Goal: Task Accomplishment & Management: Use online tool/utility

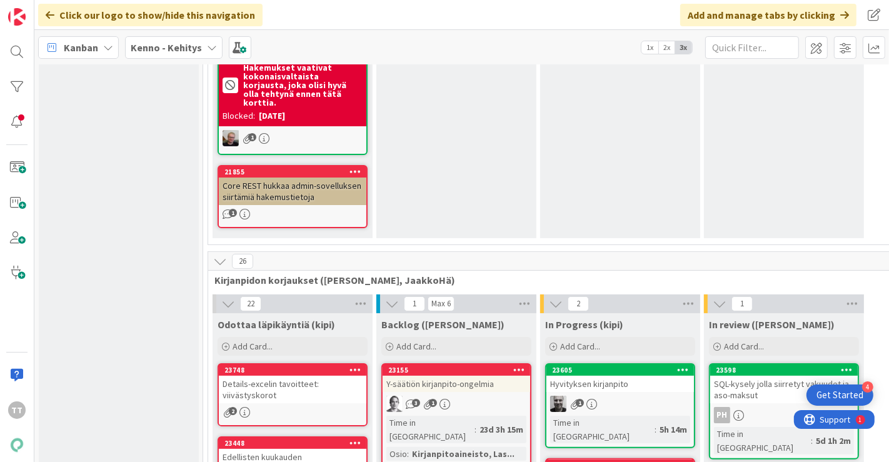
scroll to position [8130, 0]
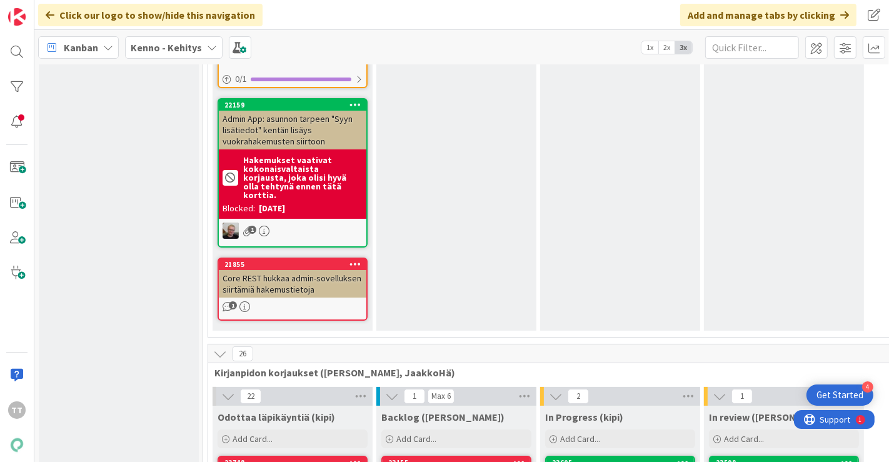
scroll to position [7991, 0]
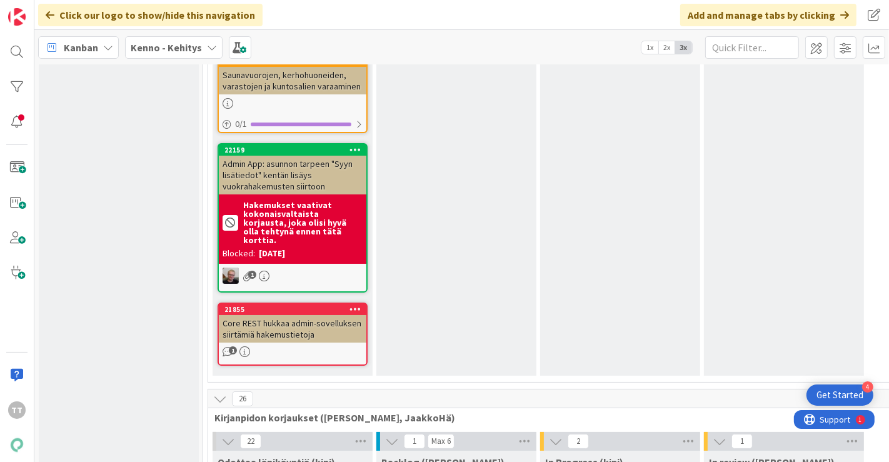
type textarea "T"
type textarea "x"
type textarea "Ta"
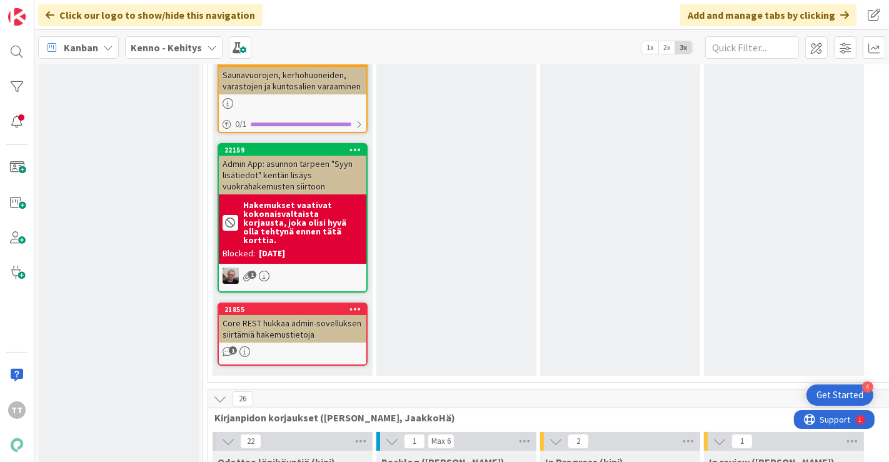
type textarea "x"
type textarea "Tav"
type textarea "x"
type textarea "Tavo"
type textarea "x"
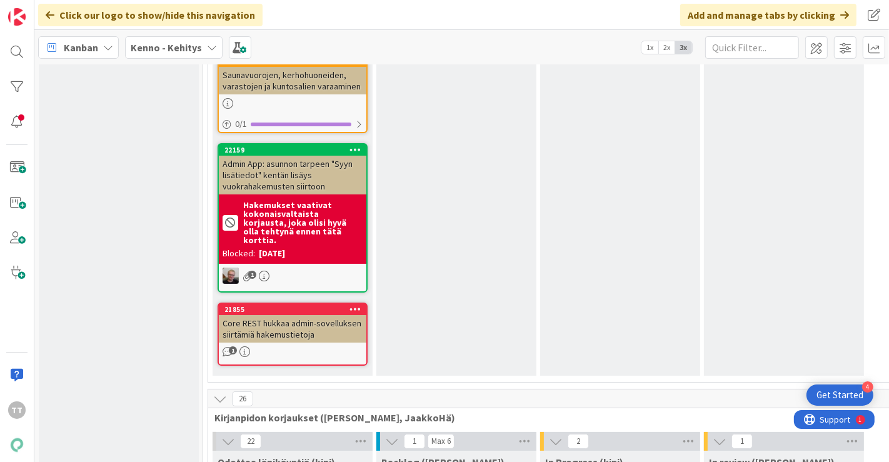
type textarea "Tavoi"
type textarea "x"
type textarea "Tavoit"
type textarea "x"
type textarea "Tavoitte"
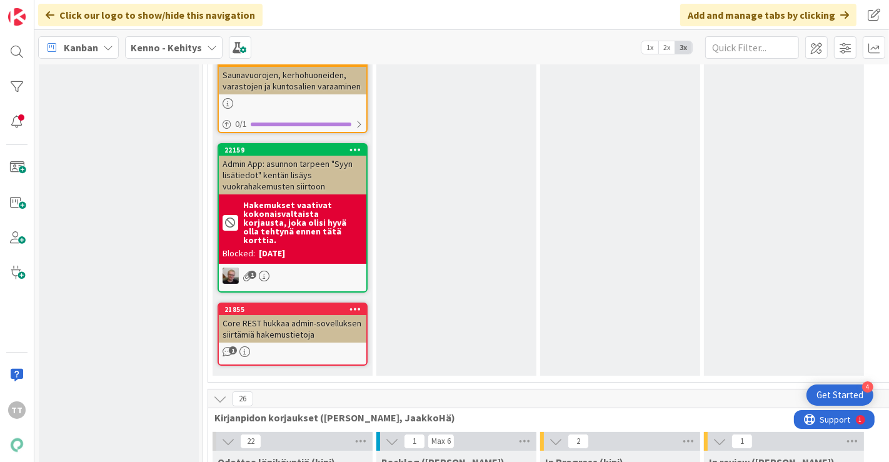
type textarea "x"
type textarea "Tavoittee"
type textarea "x"
type textarea "Tavoitteet"
type textarea "x"
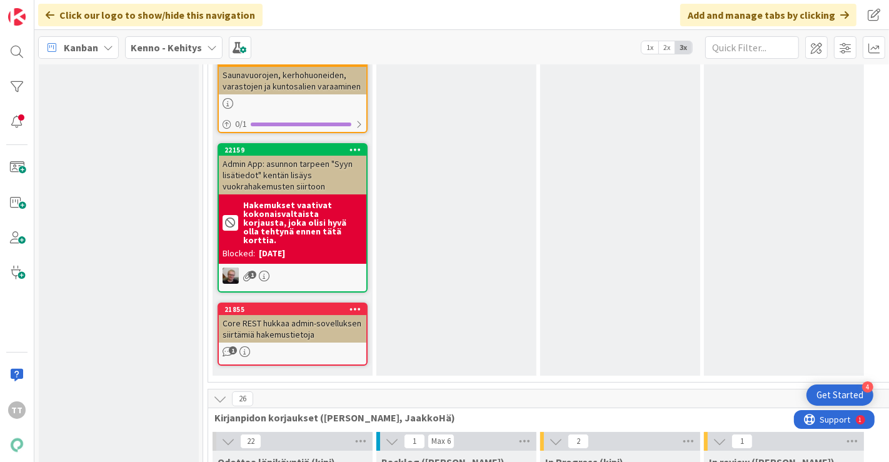
type textarea "Tavoitteet"
type textarea "x"
type textarea "Tavoitteet v"
type textarea "x"
type textarea "Tavoitteet vä"
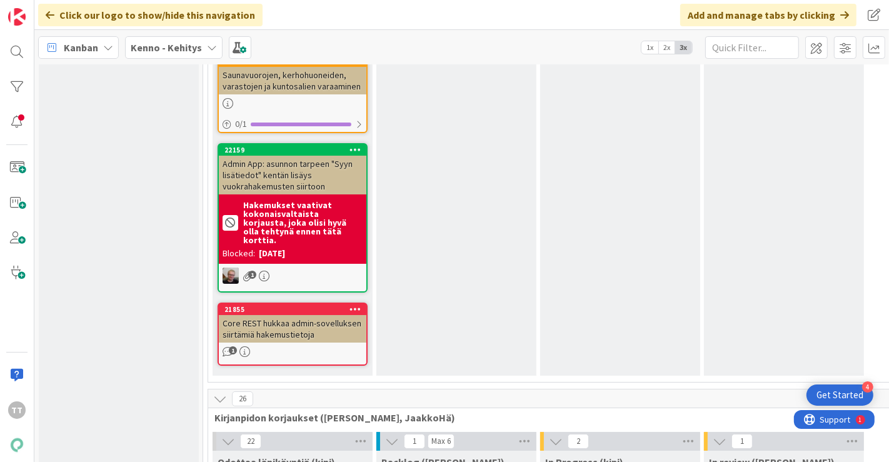
type textarea "x"
type textarea "Tavoitteet väl"
type textarea "x"
type textarea "Tavoitteet väli"
type textarea "x"
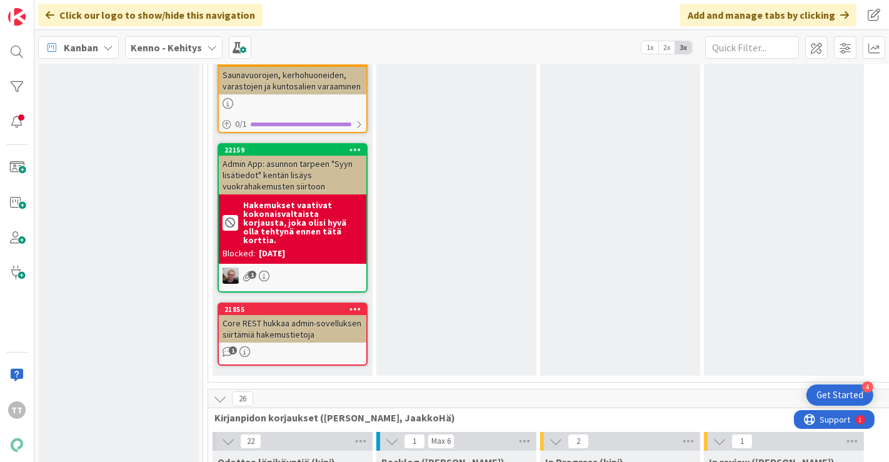
type textarea "Tavoitteet välil"
type textarea "x"
type textarea "Tavoitteet välile"
type textarea "x"
type textarea "Tavoitteet välileh"
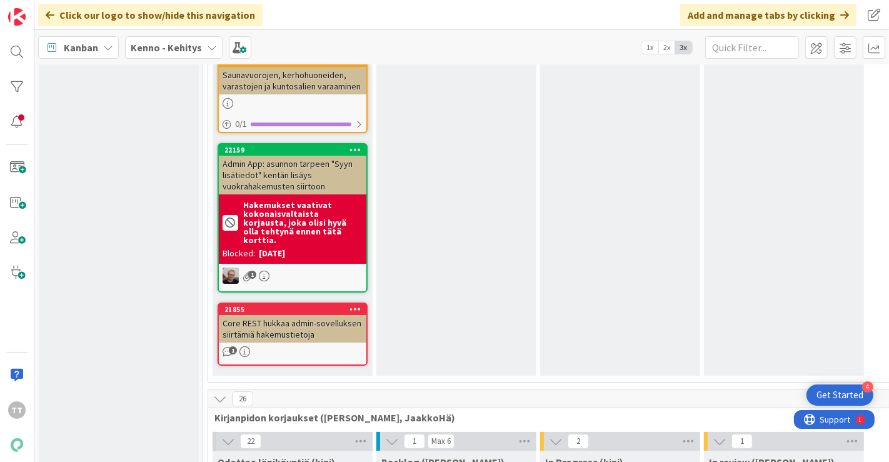
type textarea "x"
type textarea "Tavoitteet välilehd"
type textarea "x"
type textarea "Tavoitteet välilehde"
type textarea "x"
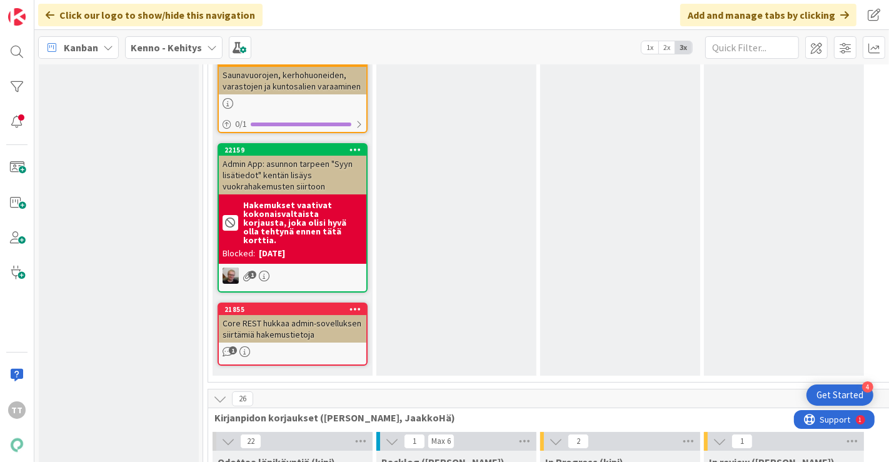
type textarea "Tavoitteet välilehdel"
type textarea "x"
type textarea "Tavoitteet välilehdell"
type textarea "x"
type textarea "Tavoitteet välilehdellä"
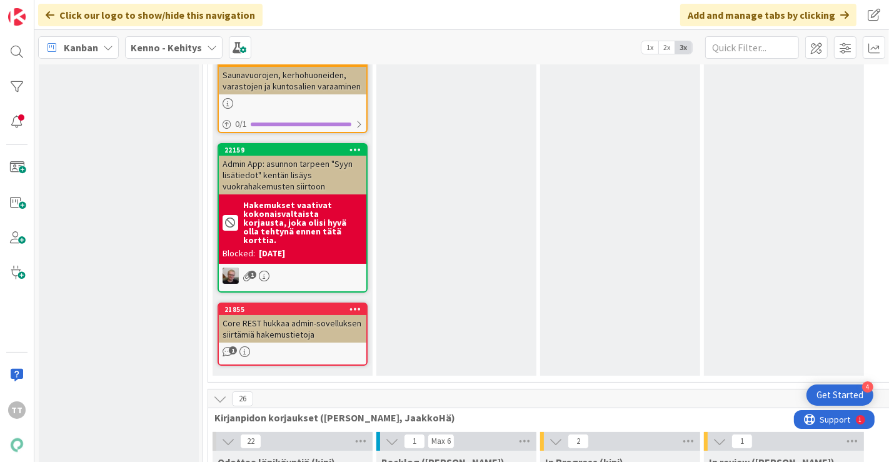
type textarea "x"
type textarea "Tavoitteet välilehdellä"
type textarea "x"
type textarea "Tavoitteet välilehdellä s"
type textarea "x"
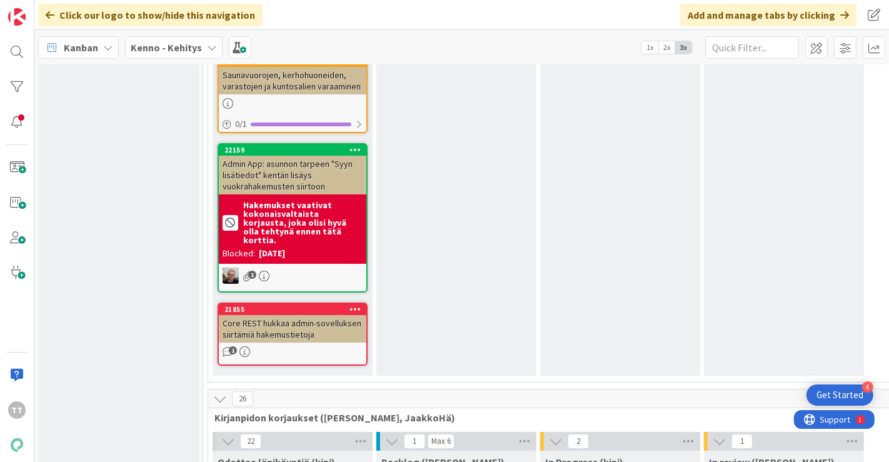
type textarea "Tavoitteet välilehdellä si"
type textarea "x"
type textarea "Tavoitteet välilehdellä sii"
type textarea "x"
type textarea "Tavoitteet välilehdellä siivo"
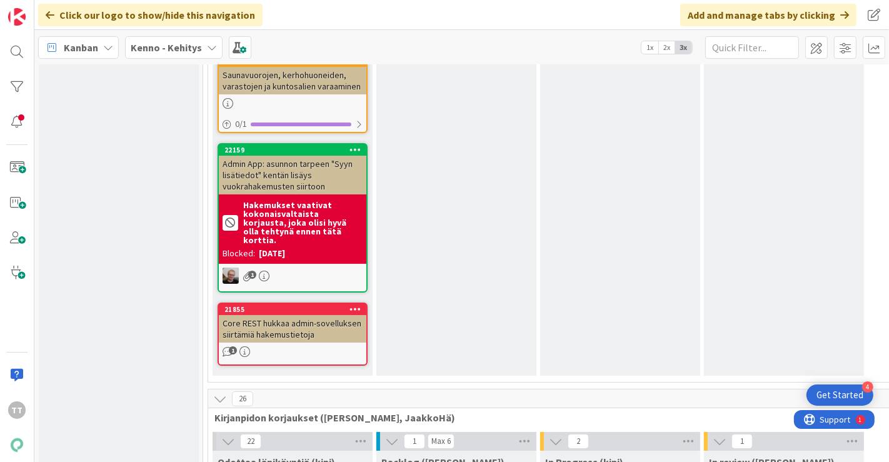
type textarea "x"
type textarea "Tavoitteet välilehdellä siivot"
type textarea "x"
type textarea "Tavoitteet välilehdellä siivota"
type textarea "x"
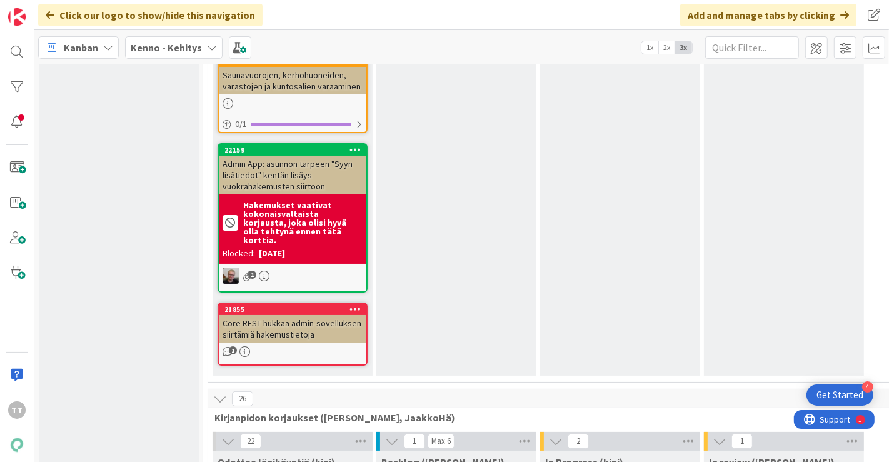
type textarea "Tavoitteet välilehdellä siivotaan"
type textarea "x"
type textarea "Tavoitteet välilehdellä siivotaan"
type textarea "x"
type textarea "Tavoitteet välilehdellä siivotaan p"
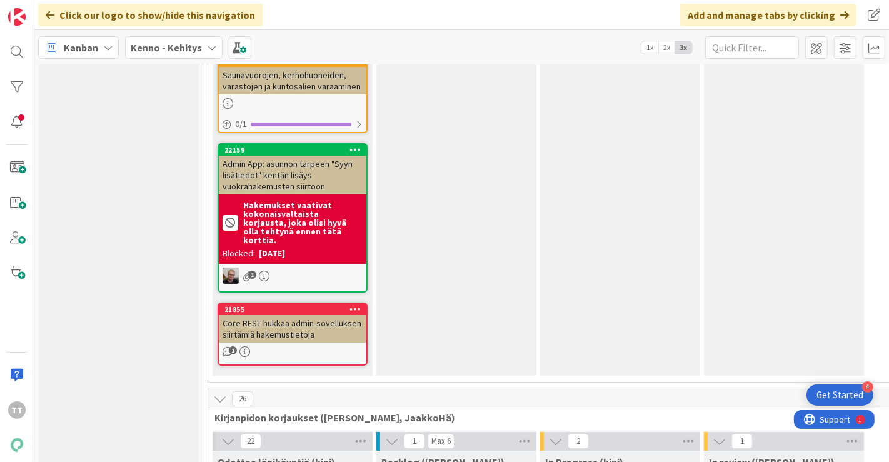
type textarea "x"
type textarea "Tavoitteet välilehdellä siivotaan po"
type textarea "x"
type textarea "Tavoitteet välilehdellä siivotaan poi"
type textarea "x"
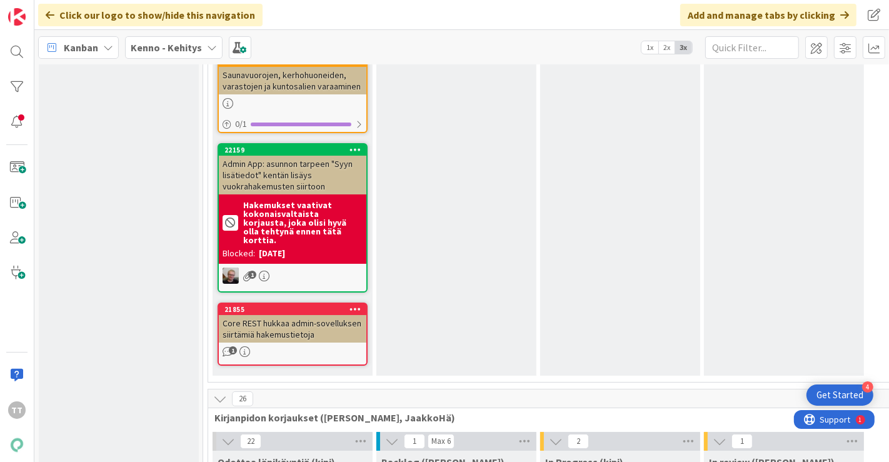
type textarea "Tavoitteet välilehdellä siivotaan pois"
type textarea "x"
type textarea "Tavoitteet välilehdellä siivotaan pois"
type textarea "x"
type textarea "Tavoitteet välilehdellä siivotaan pois t"
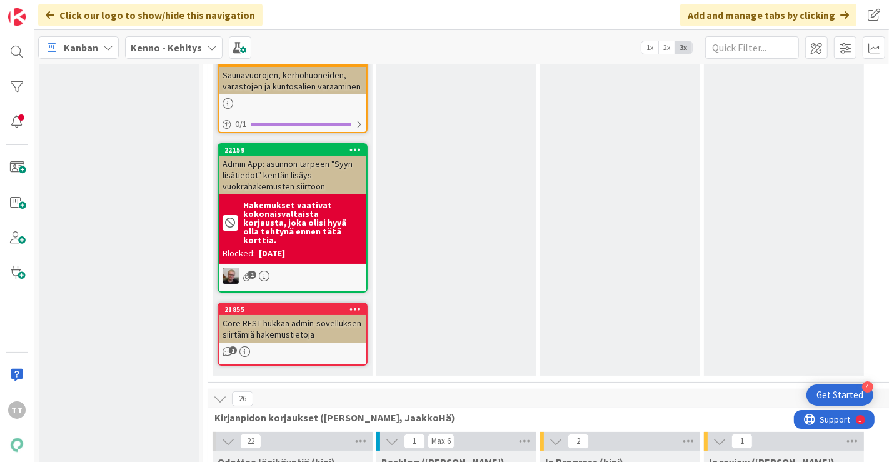
type textarea "x"
type textarea "Tavoitteet välilehdellä siivotaan pois ta"
type textarea "x"
type textarea "Tavoitteet välilehdellä siivotaan pois tap"
type textarea "x"
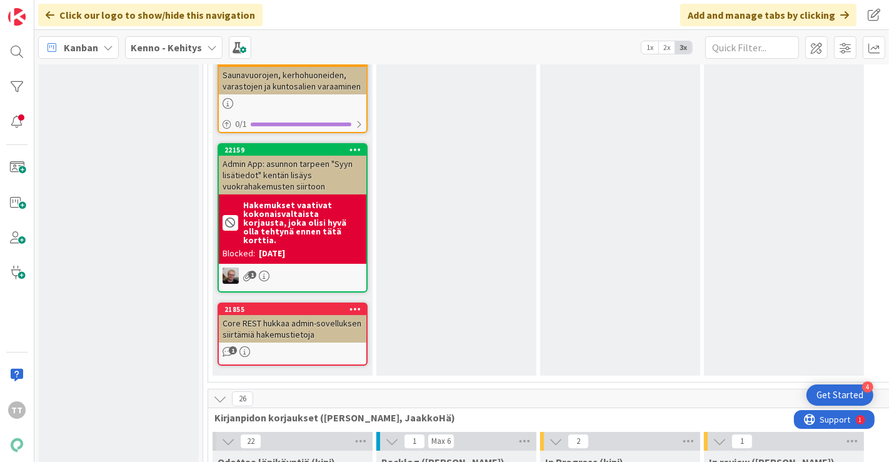
type textarea "Tavoitteet välilehdellä siivotaan pois tapa"
type textarea "x"
type textarea "Tavoitteet välilehdellä siivotaan pois tapah"
type textarea "x"
type textarea "Tavoitteet välilehdellä siivotaan pois tapaht"
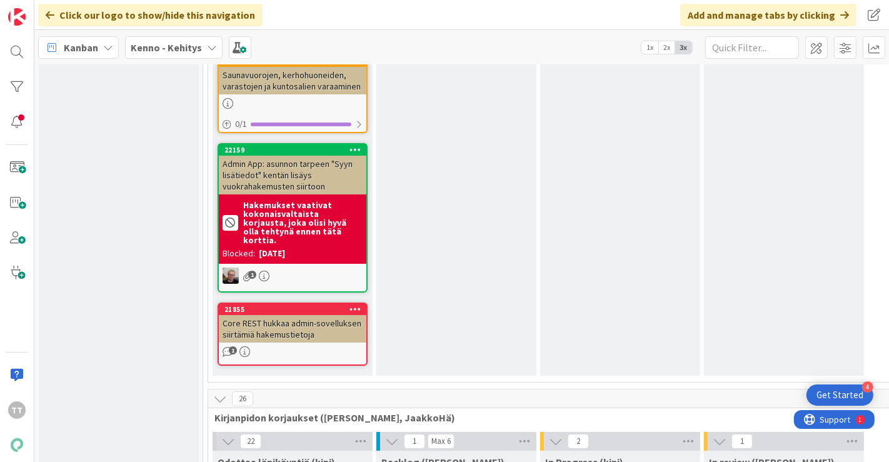
type textarea "x"
type textarea "Tavoitteet välilehdellä siivotaan pois tapahtu"
type textarea "x"
type textarea "Tavoitteet välilehdellä siivotaan pois tapahtum"
type textarea "x"
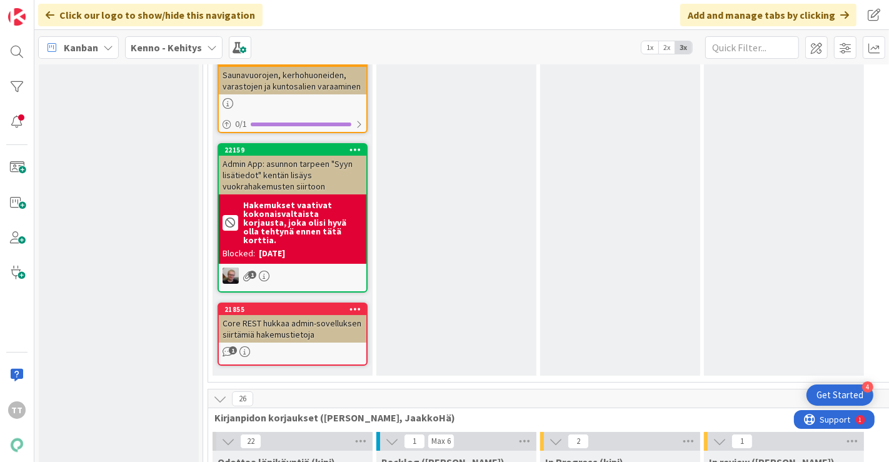
type textarea "Tavoitteet välilehdellä siivotaan pois tapahtuma"
type textarea "x"
type textarea "Tavoitteet välilehdellä siivotaan pois tapahtumat"
type textarea "x"
type textarea "Tavoitteet välilehdellä siivotaan pois tapahtumat,"
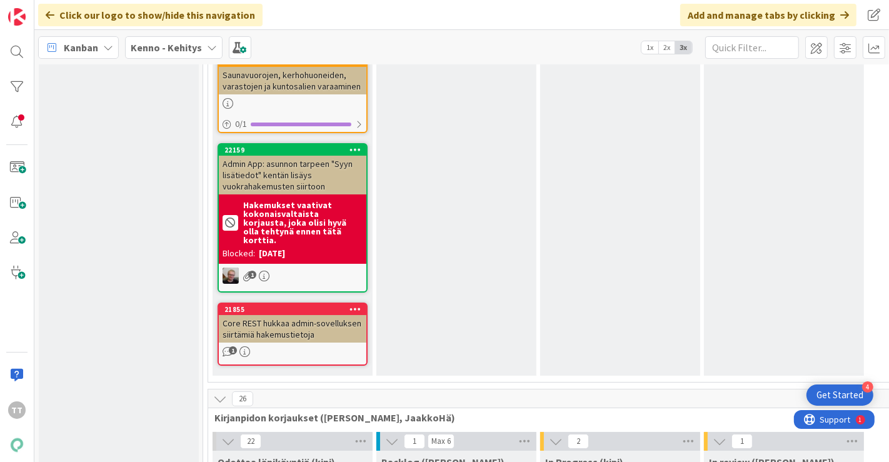
type textarea "x"
type textarea "Tavoitteet välilehdellä siivotaan pois tapahtumat,"
type textarea "x"
type textarea "Tavoitteet välilehdellä siivotaan pois tapahtumat, j"
type textarea "x"
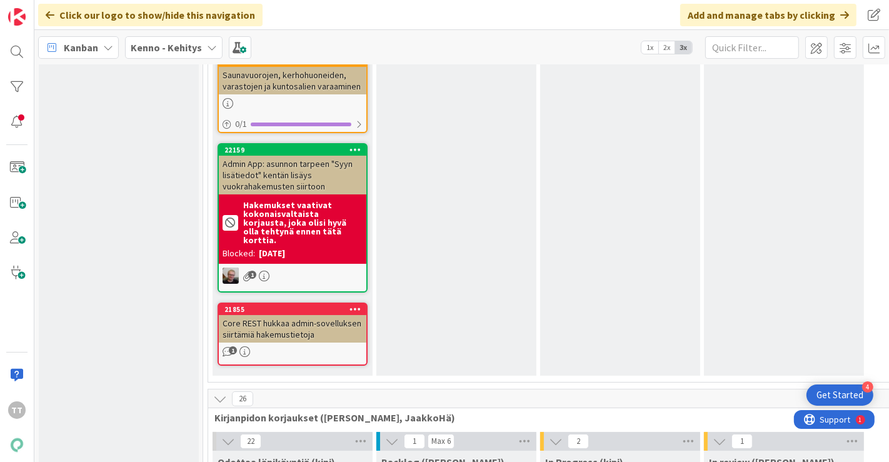
type textarea "Tavoitteet välilehdellä siivotaan pois tapahtumat, jo"
type textarea "x"
type textarea "Tavoitteet välilehdellä siivotaan pois tapahtumat, joi"
type textarea "x"
type textarea "Tavoitteet välilehdellä siivotaan pois tapahtumat, jois"
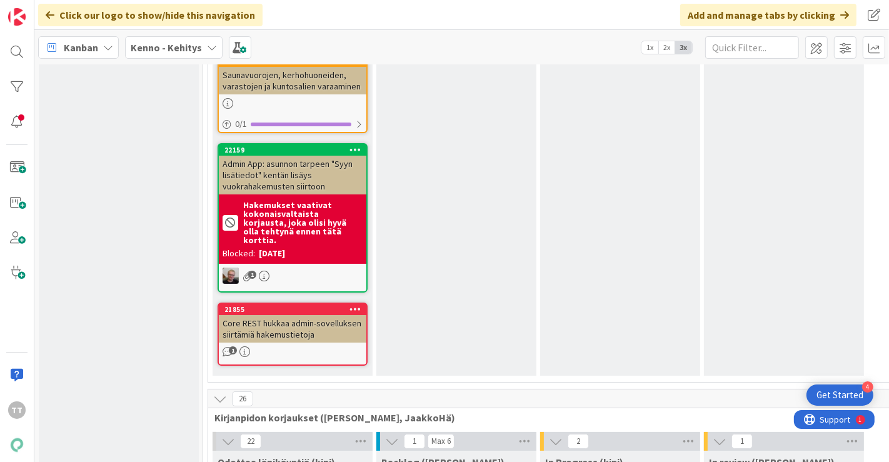
type textarea "x"
type textarea "Tavoitteet välilehdellä siivotaan pois tapahtumat, joiss"
type textarea "x"
type textarea "Tavoitteet välilehdellä siivotaan pois tapahtumat, joissa"
type textarea "x"
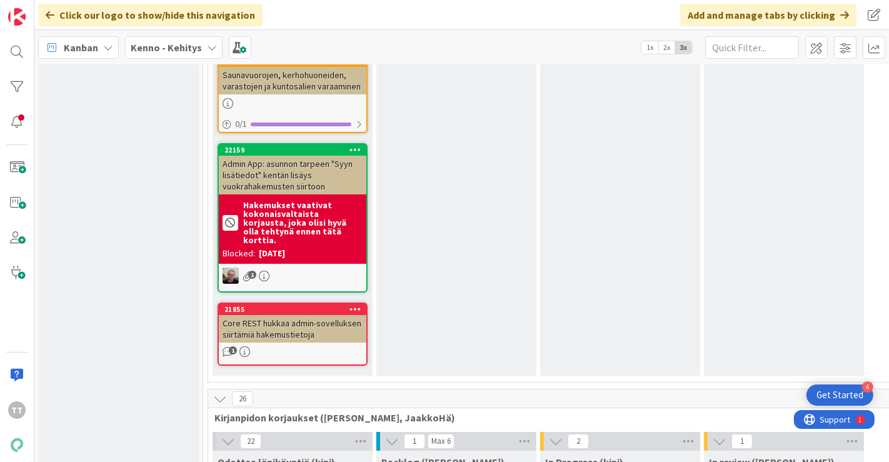
type textarea "Tavoitteet välilehdellä siivotaan pois tapahtumat, joissa"
type textarea "x"
type textarea "Tavoitteet välilehdellä siivotaan pois tapahtumat, joissa ""
type textarea "x"
type textarea "Tavoitteet välilehdellä siivotaan pois tapahtumat, joissa "P"
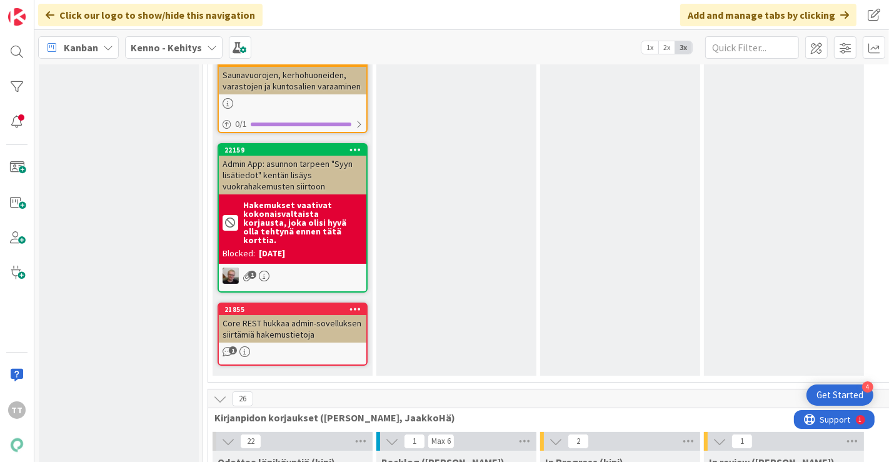
type textarea "x"
type textarea "Tavoitteet välilehdellä siivotaan pois tapahtumat, joissa "Pi"
type textarea "x"
type textarea "Tavoitteet välilehdellä siivotaan pois tapahtumat, joissa "Pid"
type textarea "x"
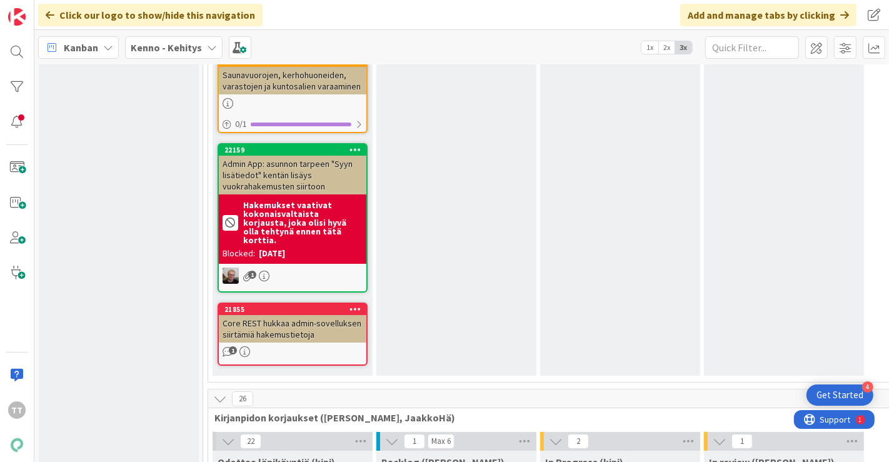
type textarea "Tavoitteet välilehdellä siivotaan pois tapahtumat, joissa "Pidä"
type textarea "x"
type textarea "Tavoitteet välilehdellä siivotaan pois tapahtumat, joissa "Pidät"
type textarea "x"
type textarea "Tavoitteet välilehdellä siivotaan pois tapahtumat, joissa "Pidäty"
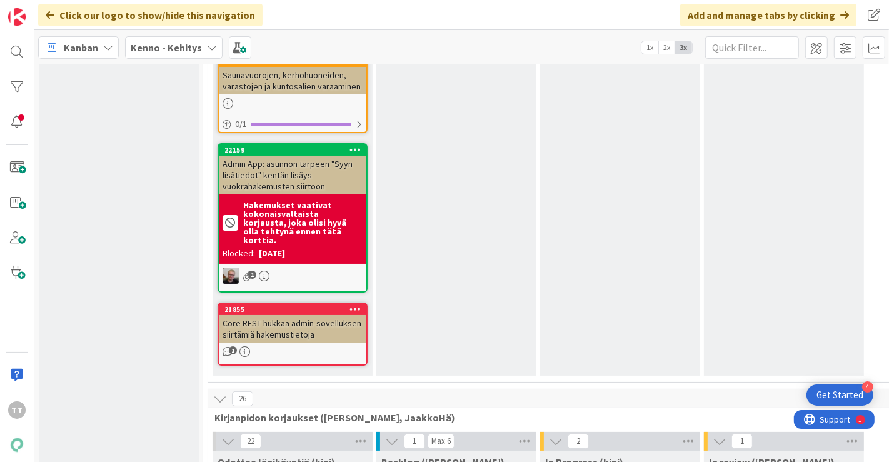
type textarea "x"
type textarea "Tavoitteet välilehdellä siivotaan pois tapahtumat, joissa "Pidätys"
type textarea "x"
type textarea "Tavoitteet välilehdellä siivotaan pois tapahtumat, joissa "Pidätyst"
type textarea "x"
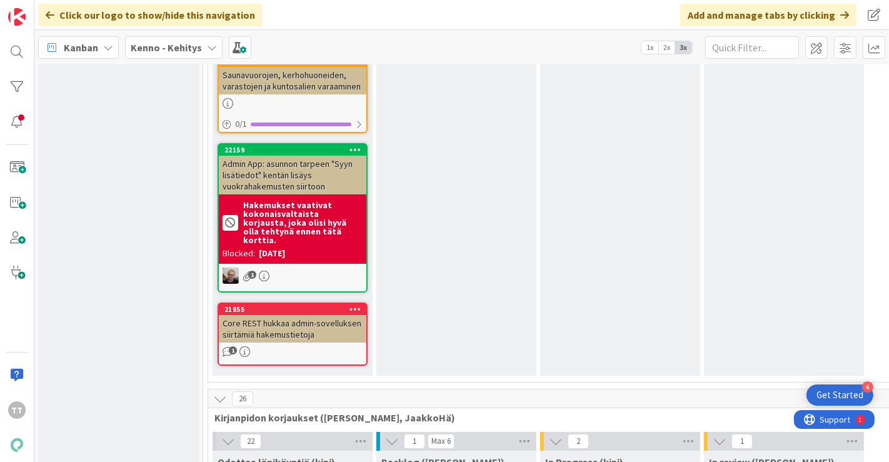
type textarea "Tavoitteet välilehdellä siivotaan pois tapahtumat, joissa "Pidätysta"
type textarea "x"
type textarea "Tavoitteet välilehdellä siivotaan pois tapahtumat, joissa "Pidätystav"
type textarea "x"
type textarea "Tavoitteet välilehdellä siivotaan pois tapahtumat, joissa "Pidätystavoi"
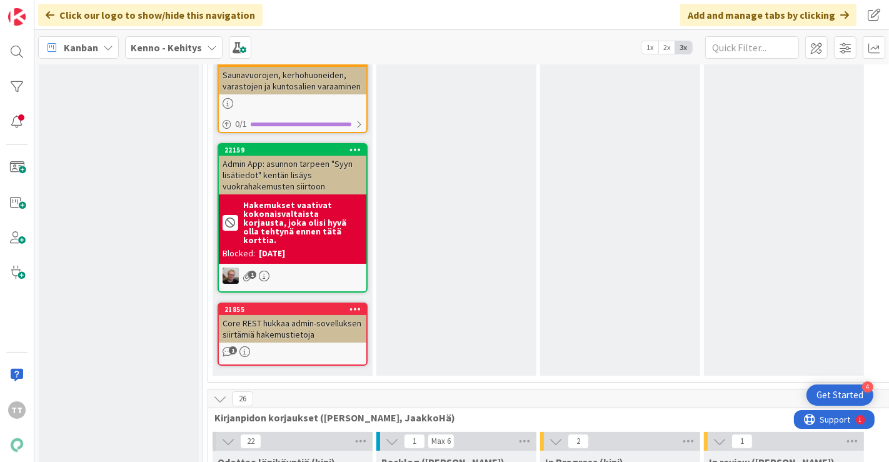
type textarea "x"
type textarea "Tavoitteet välilehdellä siivotaan pois tapahtumat, joissa "Pidätystavoite"
type textarea "x"
type textarea "Tavoitteet välilehdellä siivotaan pois tapahtumat, joissa "Pidätystavoite""
type textarea "x"
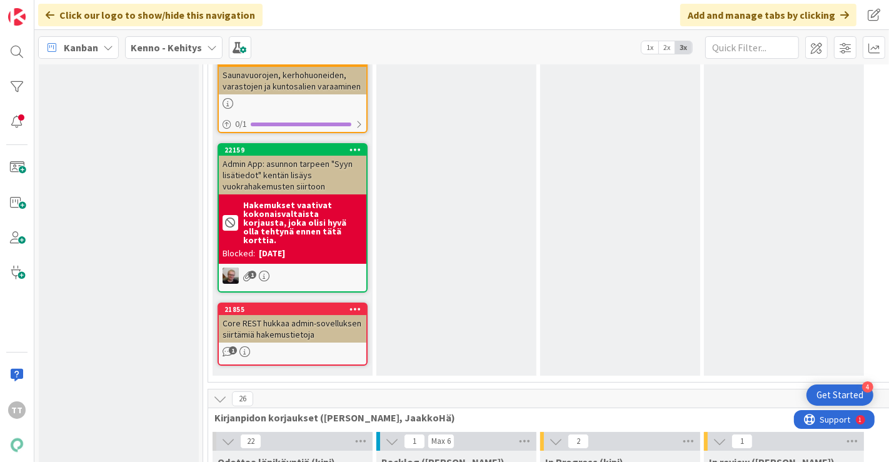
type textarea "Tavoitteet välilehdellä siivotaan pois tapahtumat, joissa "Pidätystavoite""
type textarea "x"
type textarea "Tavoitteet välilehdellä siivotaan pois tapahtumat, joissa "Pidätystavoite" :"
type textarea "x"
type textarea "Tavoitteet välilehdellä siivotaan pois tapahtumat, joissa "Pidätystavoite" :"
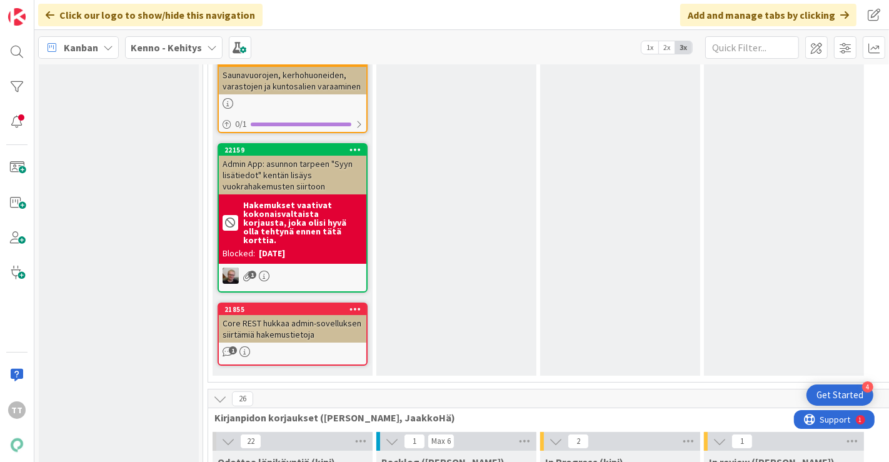
type textarea "x"
type textarea "Tavoitteet välilehdellä siivotaan pois tapahtumat, joissa "Pidätystavoite" : k"
type textarea "x"
type textarea "Tavoitteet välilehdellä siivotaan pois tapahtumat, joissa "Pidätystavoite" : ky"
type textarea "x"
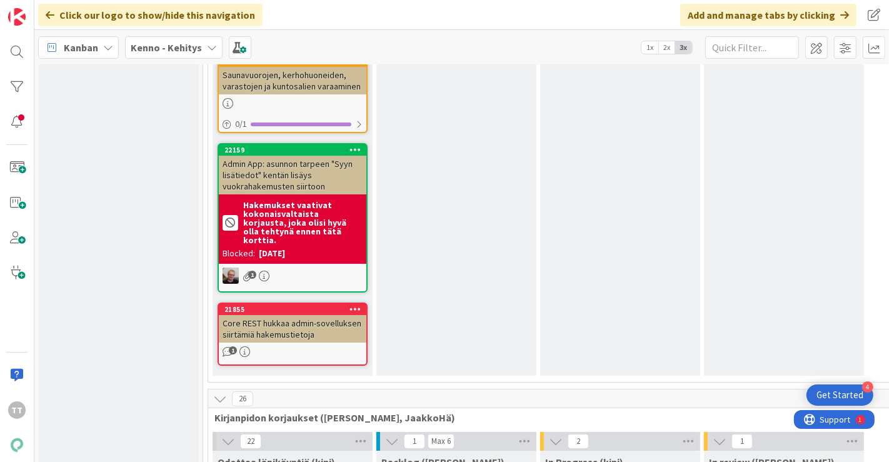
type textarea "Tavoitteet välilehdellä siivotaan pois tapahtumat, joissa "Pidätystavoite" : kyl"
type textarea "x"
type textarea "Tavoitteet välilehdellä siivotaan pois tapahtumat, joissa "Pidätystavoite" : ky…"
type textarea "x"
type textarea "Tavoitteet välilehdellä siivotaan pois tapahtumat, joissa "Pidätystavoite" : ky…"
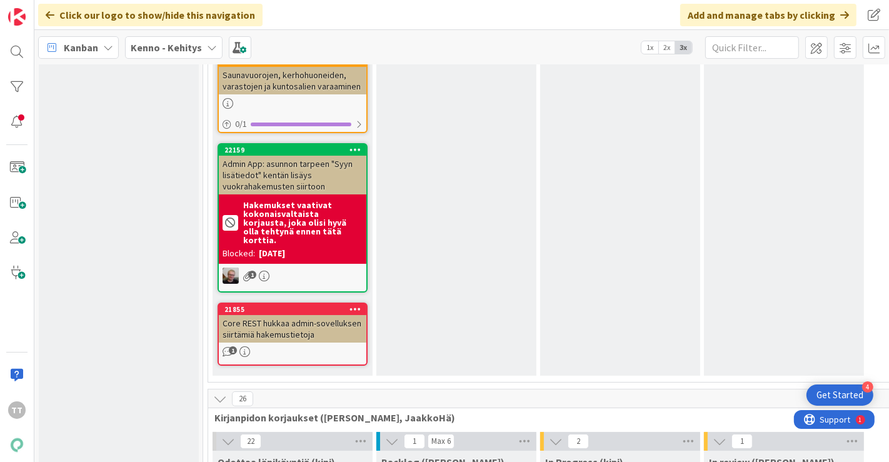
type textarea "x"
type textarea "Tavoitteet välilehdellä siivotaan pois tapahtumat, joissa "Pidätystavoite" : ky…"
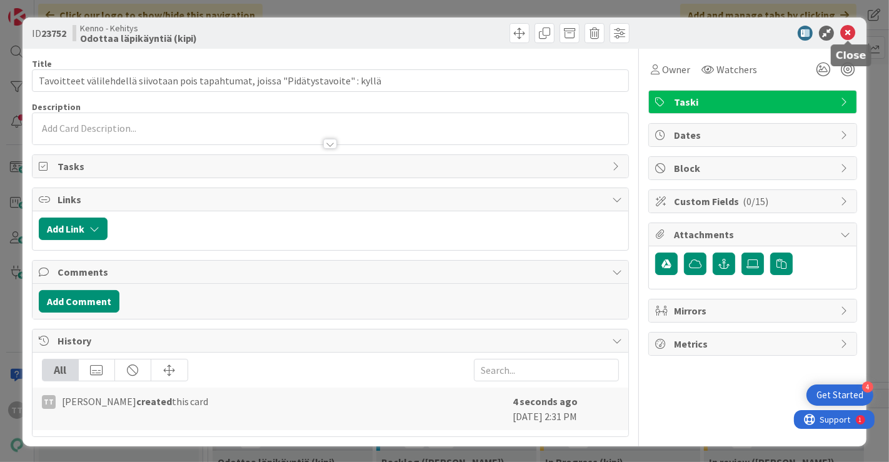
click at [851, 29] on icon at bounding box center [848, 33] width 15 height 15
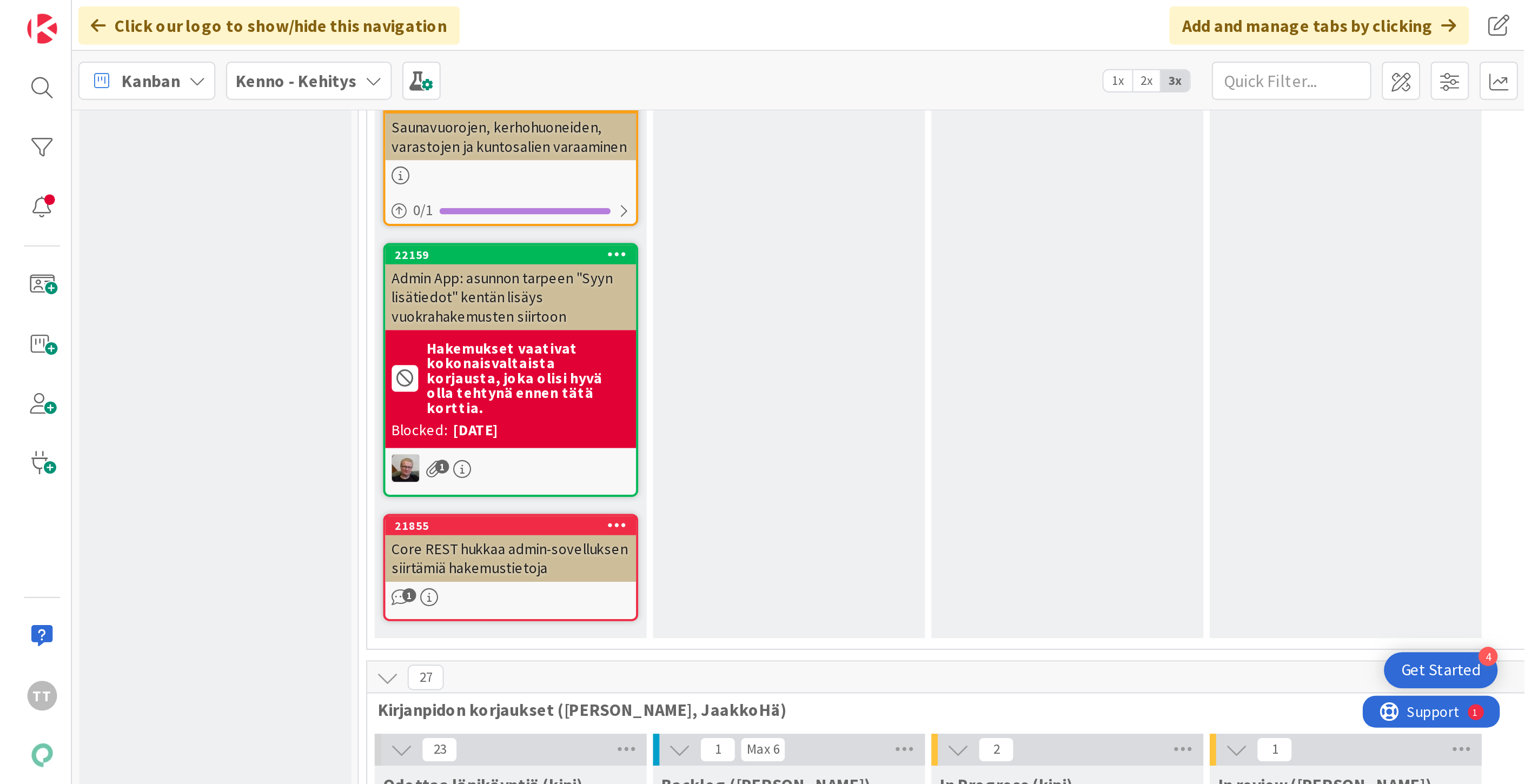
scroll to position [6907, 0]
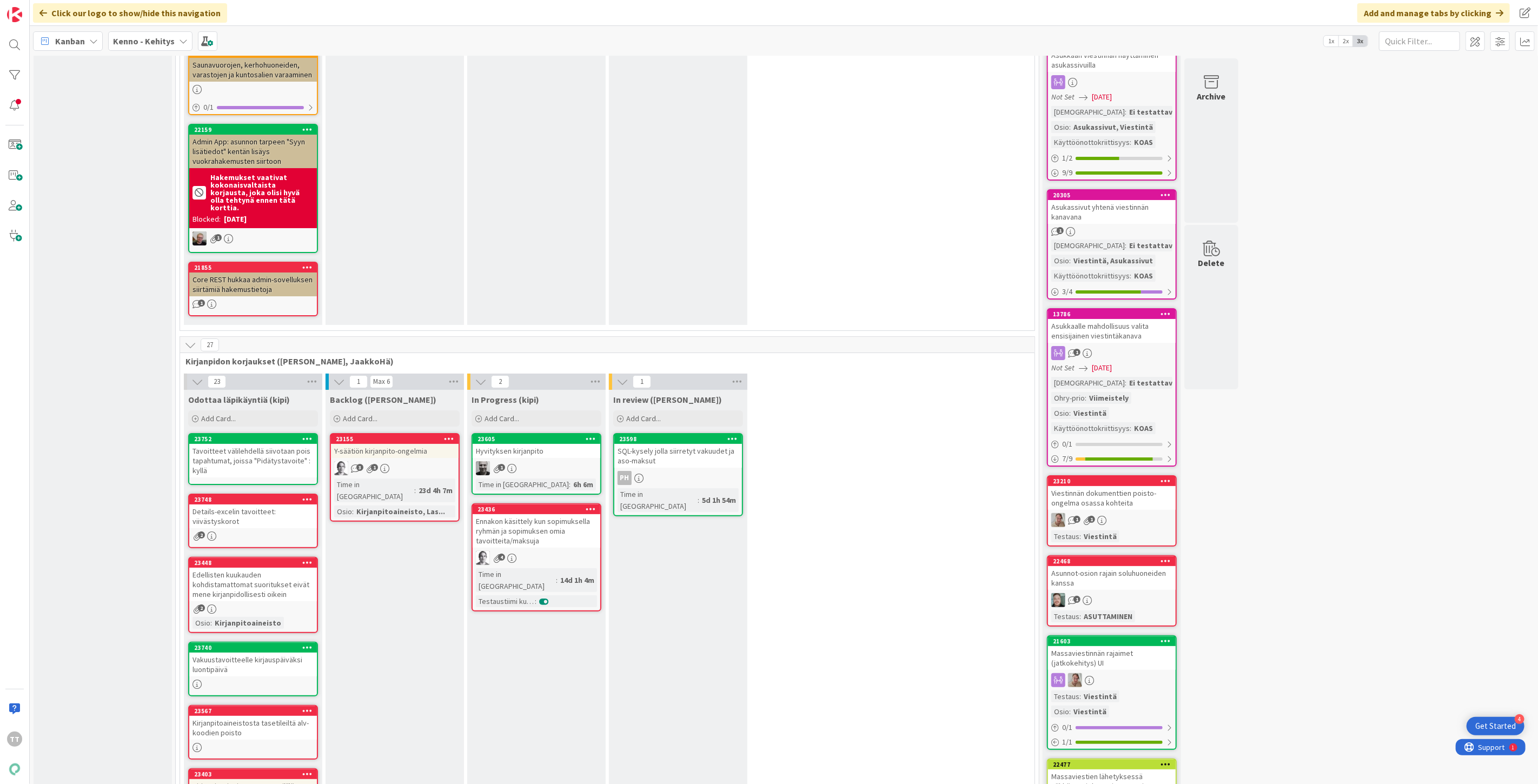
click at [252, 399] on div "Tavoitteet välilehdellä siivotaan pois tapahtumat, joissa "Pidätystavoite" : ky…" at bounding box center [253, 460] width 128 height 34
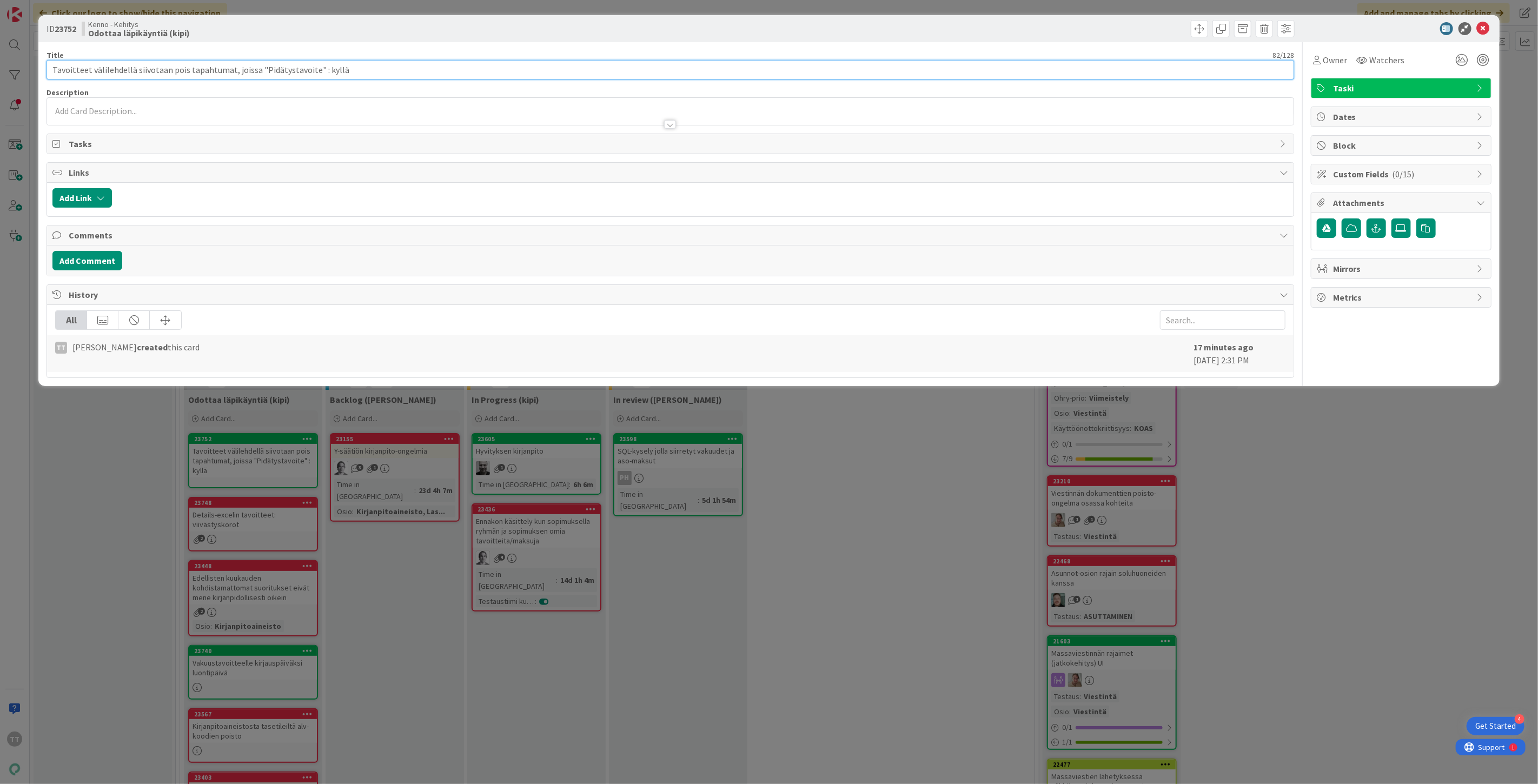
click at [149, 71] on input "Tavoitteet välilehdellä siivotaan pois tapahtumat, joissa "Pidätystavoite" : ky…" at bounding box center [670, 69] width 1248 height 20
drag, startPoint x: 367, startPoint y: 68, endPoint x: 39, endPoint y: 62, distance: 328.1
click at [40, 62] on div "ID 23752 Kenno - Kehitys Odottaa läpikäyntiä (kipi) Title 82 / 128 Tavoitteet v…" at bounding box center [769, 201] width 1461 height 371
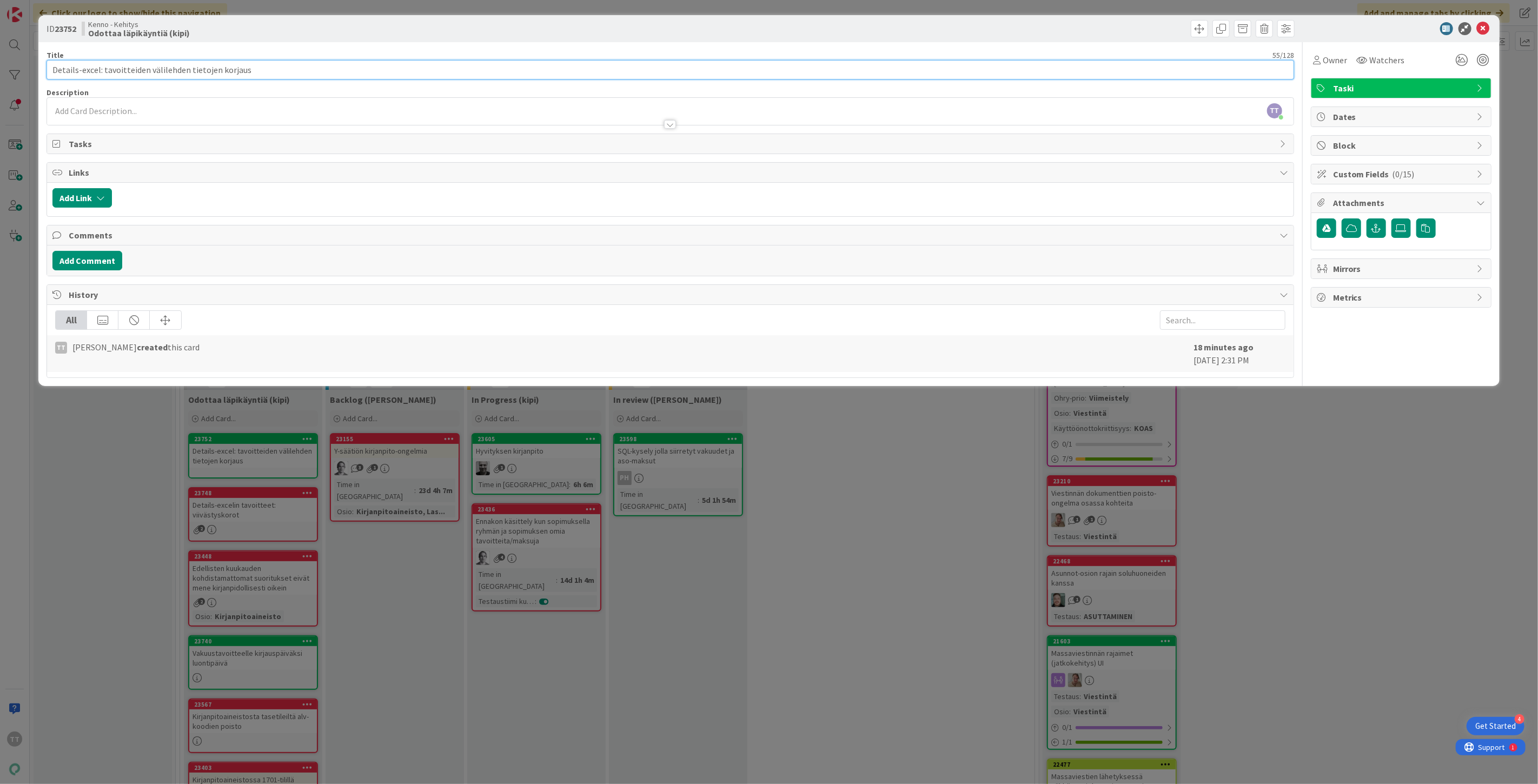
type input "Details-excel: tavoitteiden välilehden tietojen korjaus"
click at [88, 115] on div at bounding box center [670, 118] width 1247 height 11
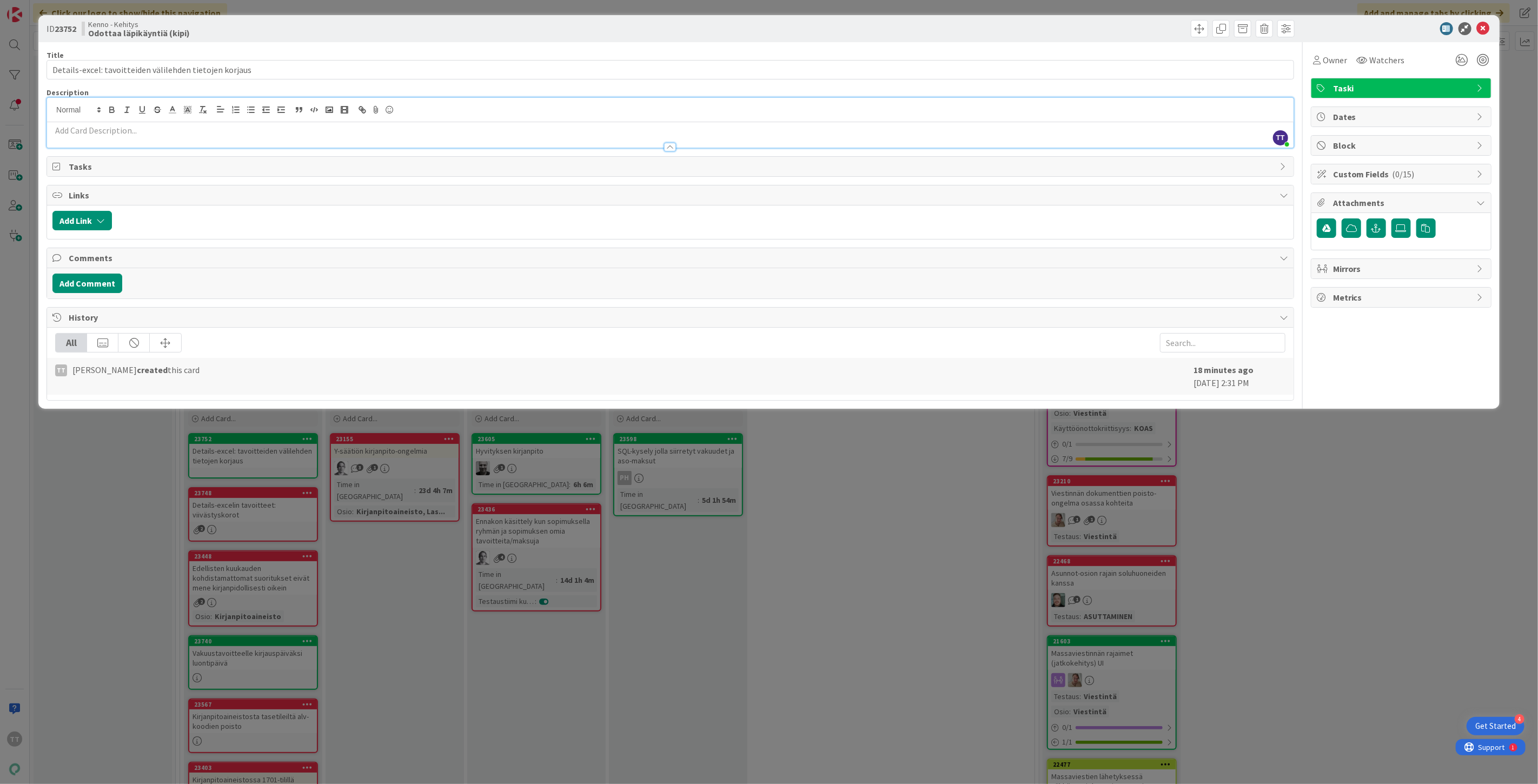
click at [98, 133] on p at bounding box center [670, 131] width 1235 height 12
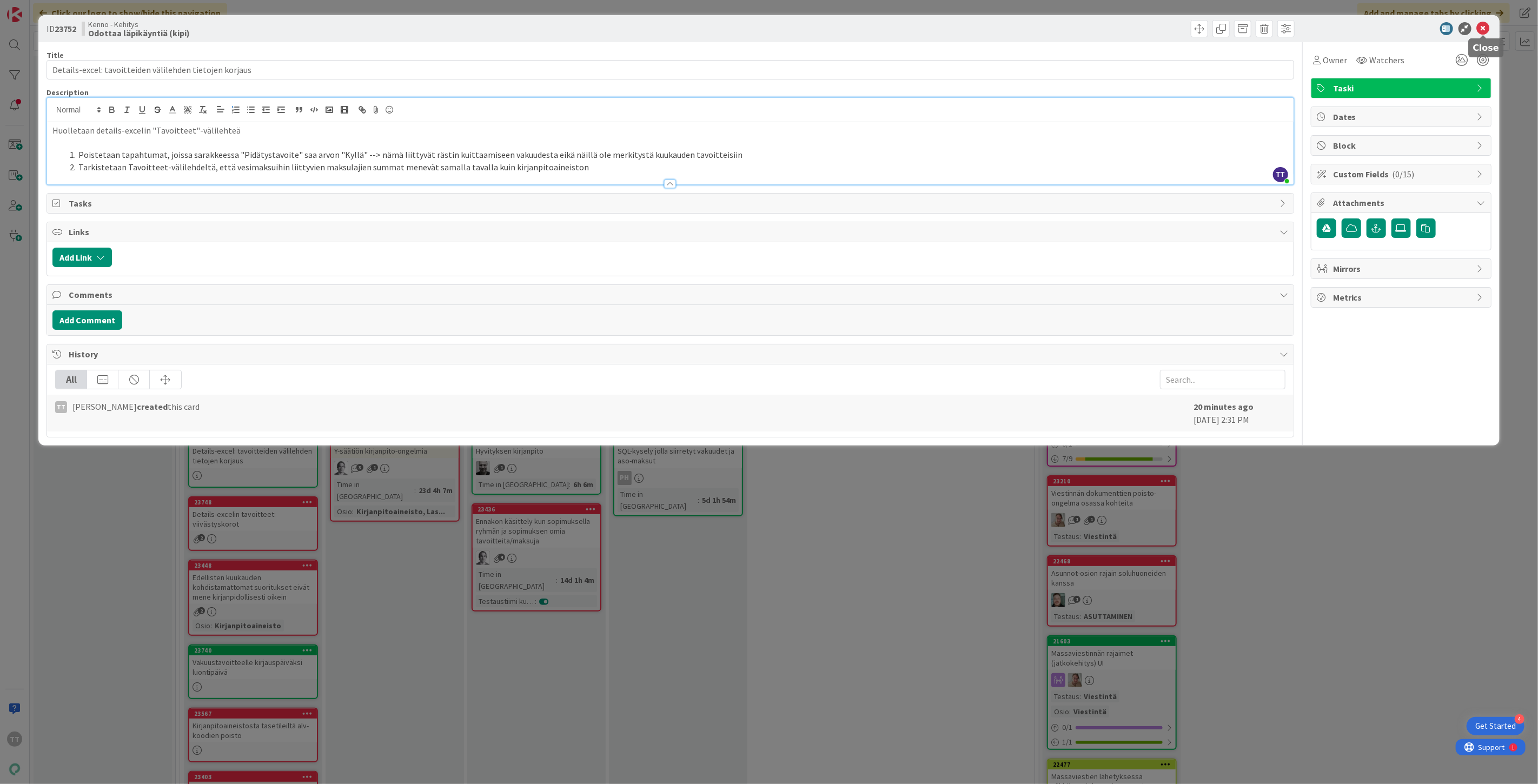
click at [769, 28] on icon at bounding box center [1483, 29] width 13 height 13
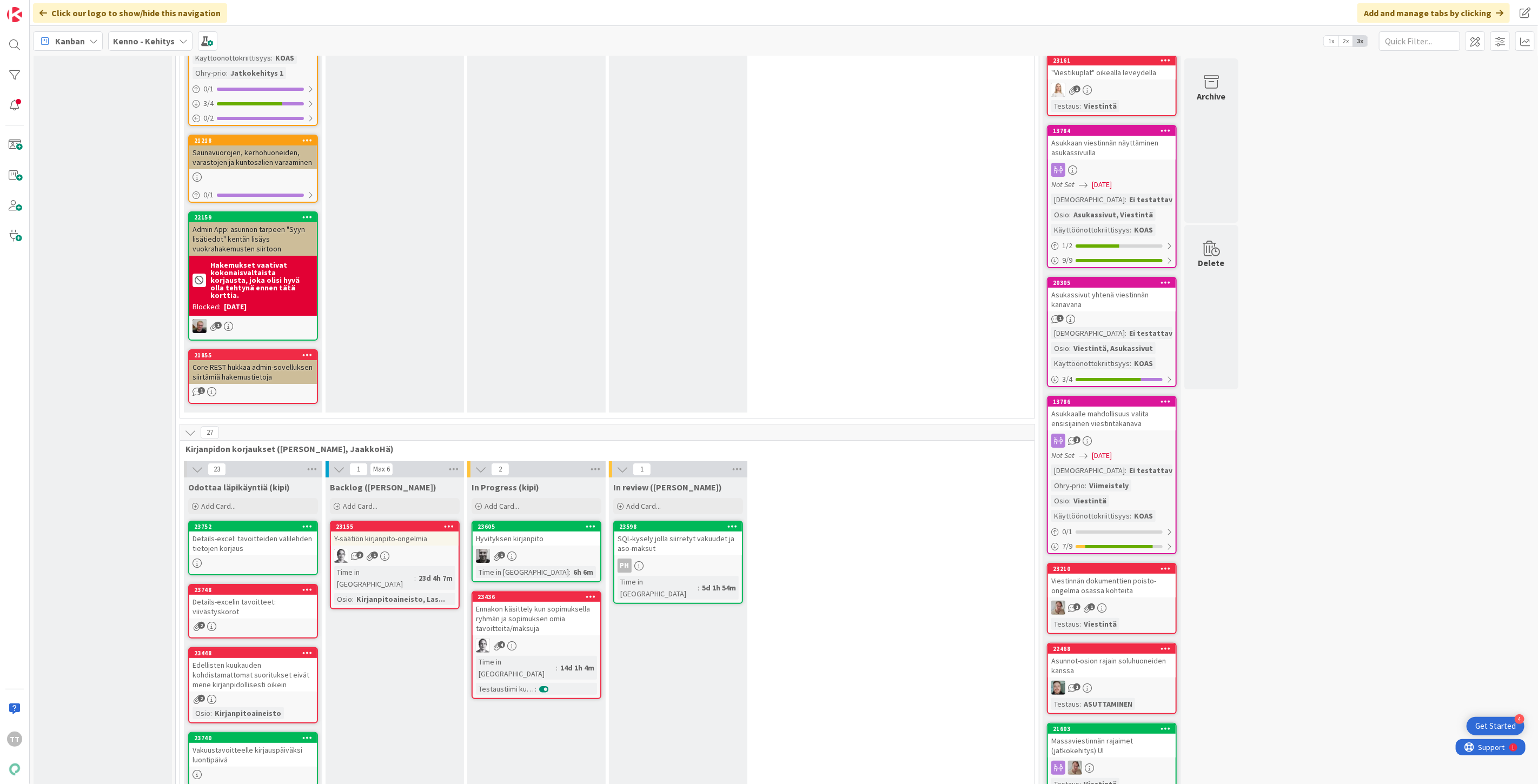
scroll to position [6787, 0]
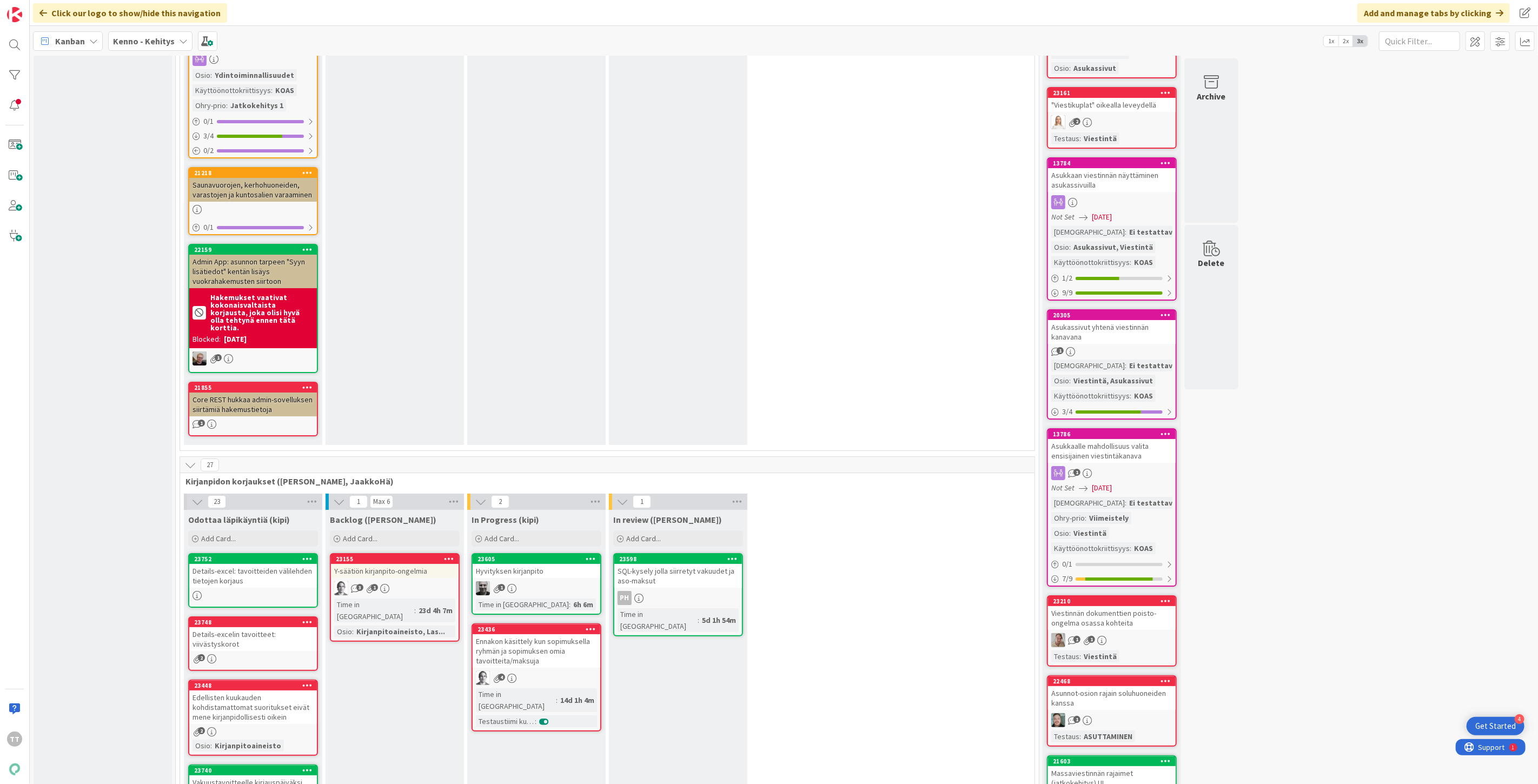
click at [227, 399] on div "Details-excelin tavoitteet: viivästyskorot" at bounding box center [253, 639] width 128 height 24
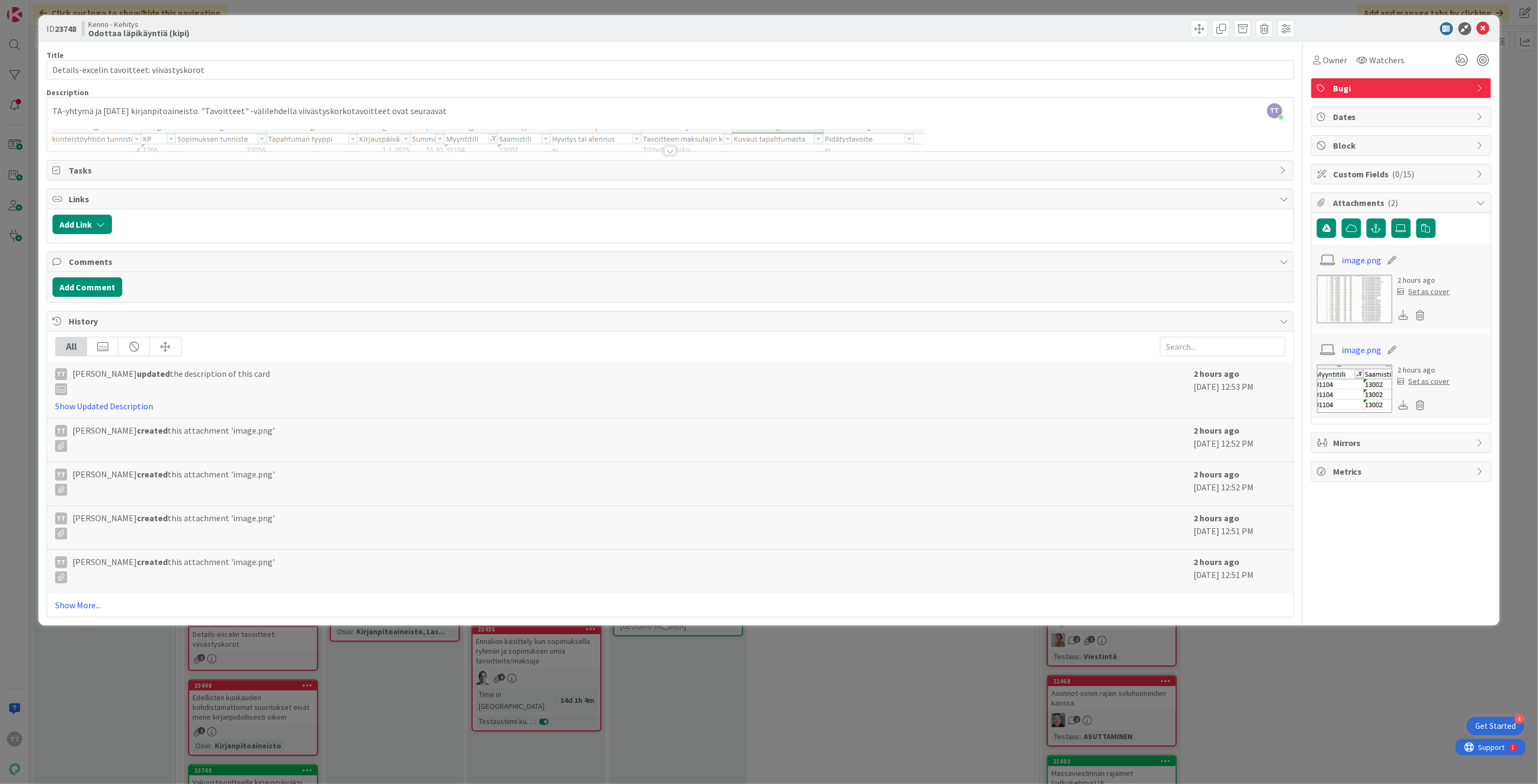
click at [669, 150] on div at bounding box center [670, 150] width 12 height 9
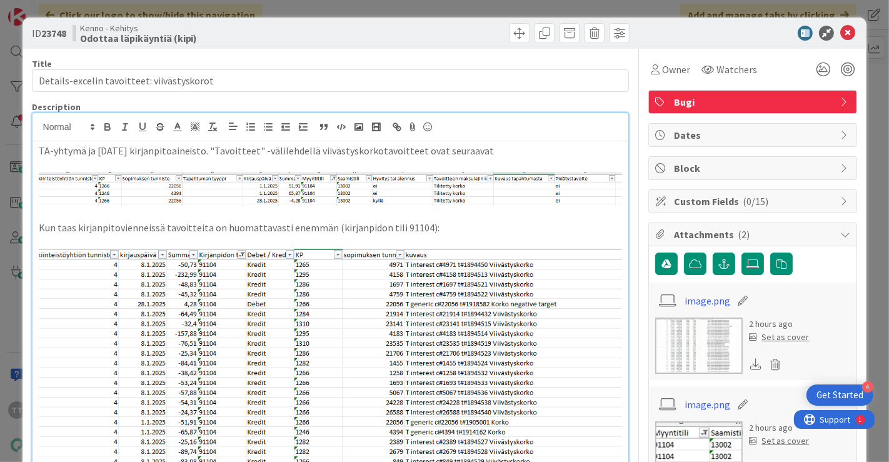
scroll to position [7852, 0]
